Goal: Information Seeking & Learning: Learn about a topic

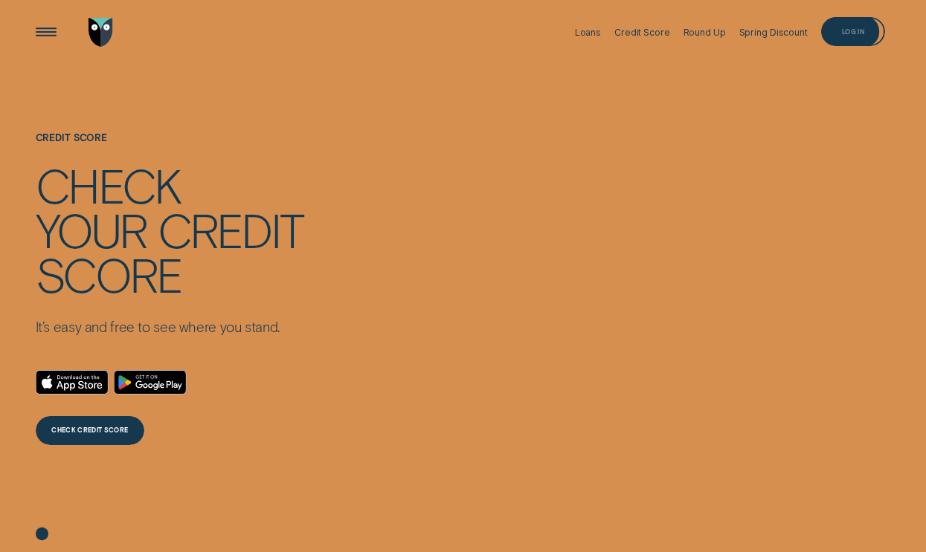
click at [854, 35] on div "Log in" at bounding box center [853, 31] width 64 height 29
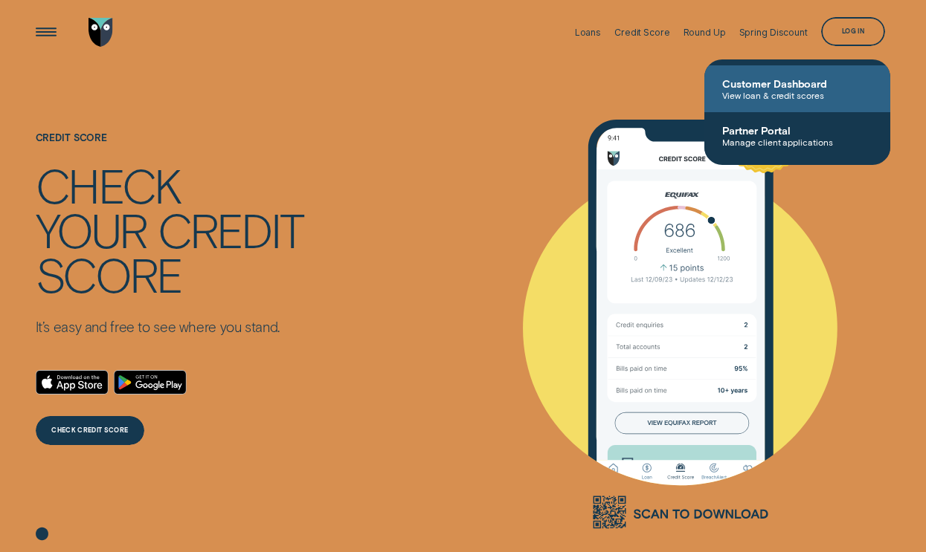
click at [797, 90] on span "View loan & credit scores" at bounding box center [797, 95] width 150 height 10
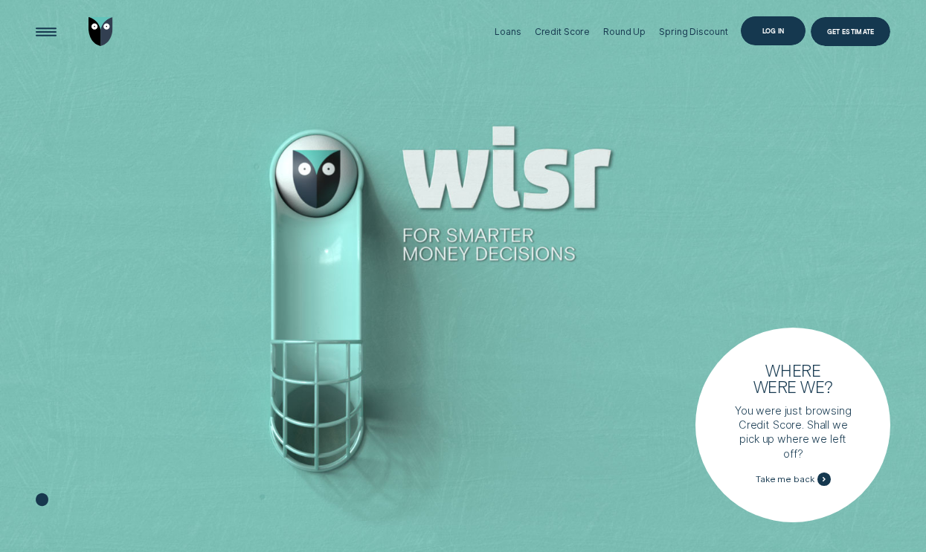
click at [756, 39] on div "Log in" at bounding box center [773, 30] width 64 height 29
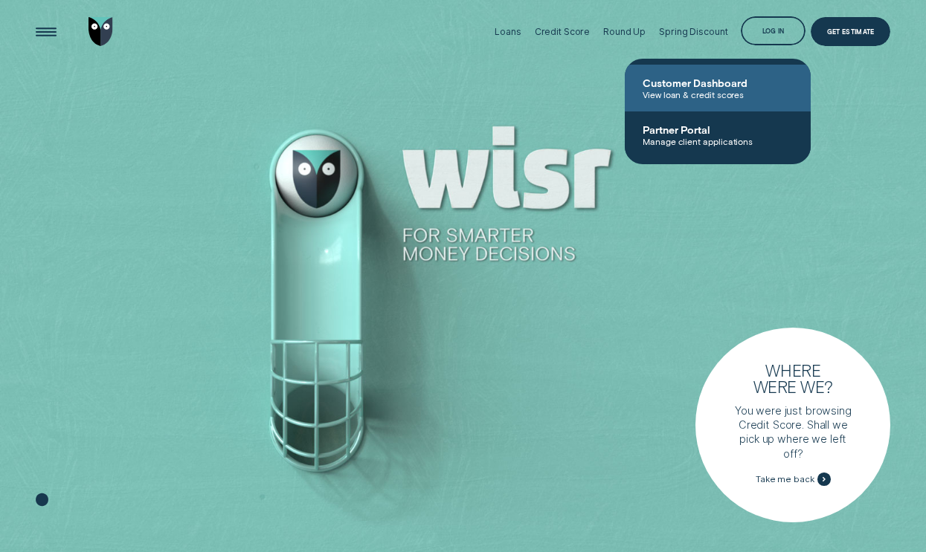
click at [706, 95] on span "View loan & credit scores" at bounding box center [717, 94] width 150 height 10
